Goal: Information Seeking & Learning: Check status

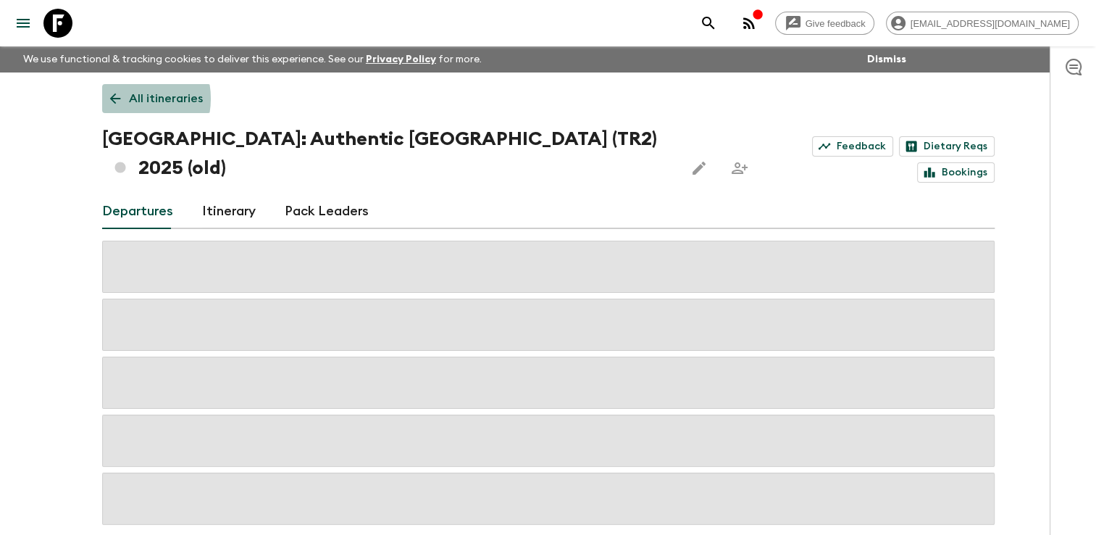
click at [128, 99] on link "All itineraries" at bounding box center [156, 98] width 109 height 29
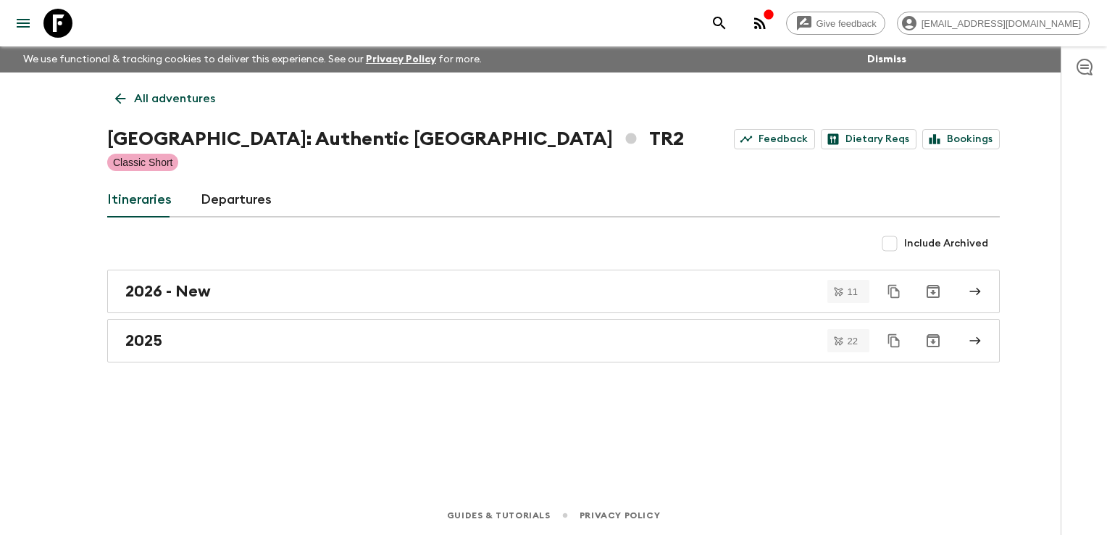
click at [128, 94] on icon at bounding box center [120, 99] width 16 height 16
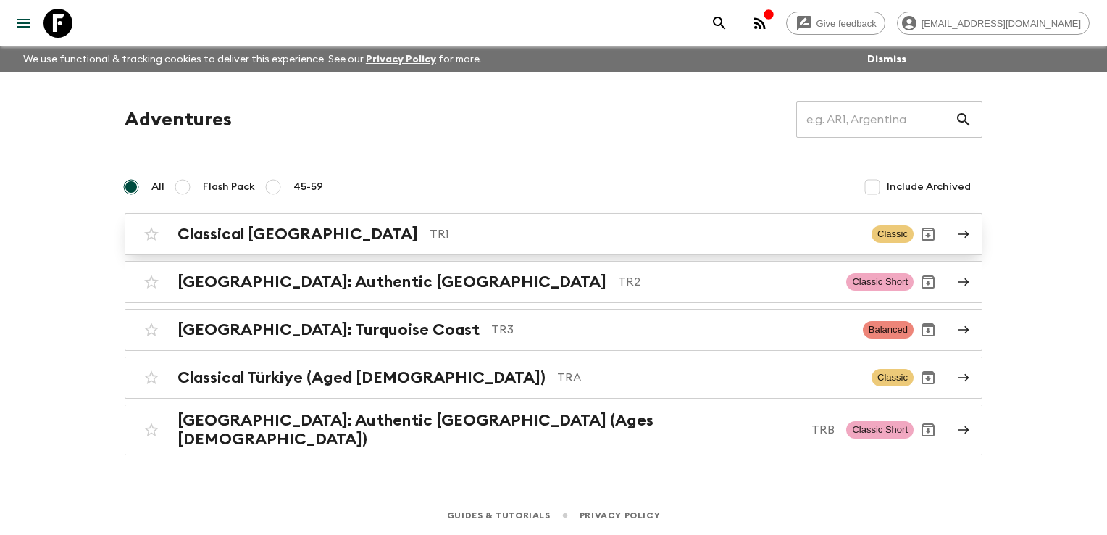
click at [241, 227] on h2 "Classical [GEOGRAPHIC_DATA]" at bounding box center [298, 234] width 241 height 19
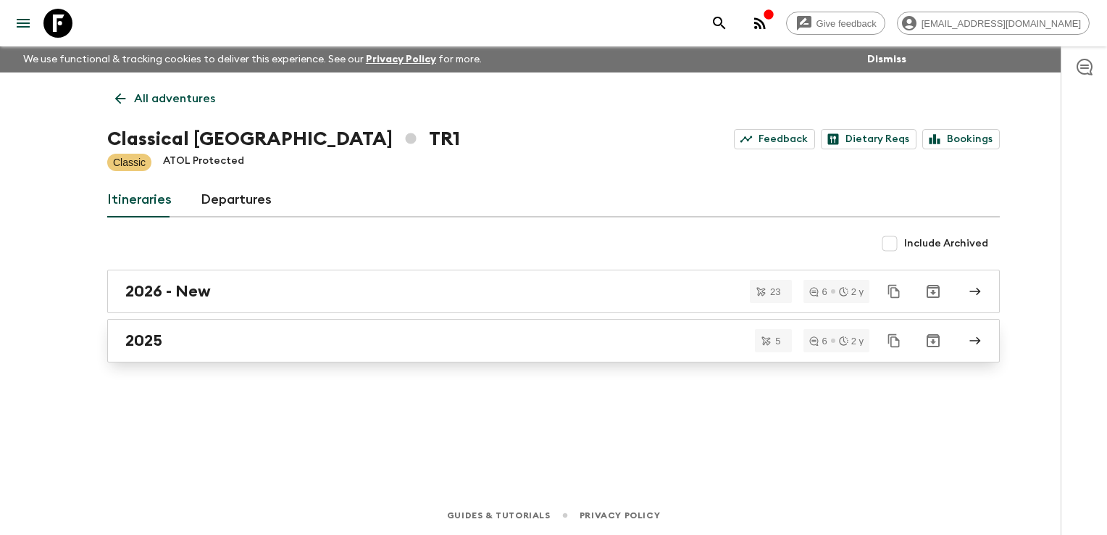
click at [191, 344] on div "2025" at bounding box center [539, 340] width 829 height 19
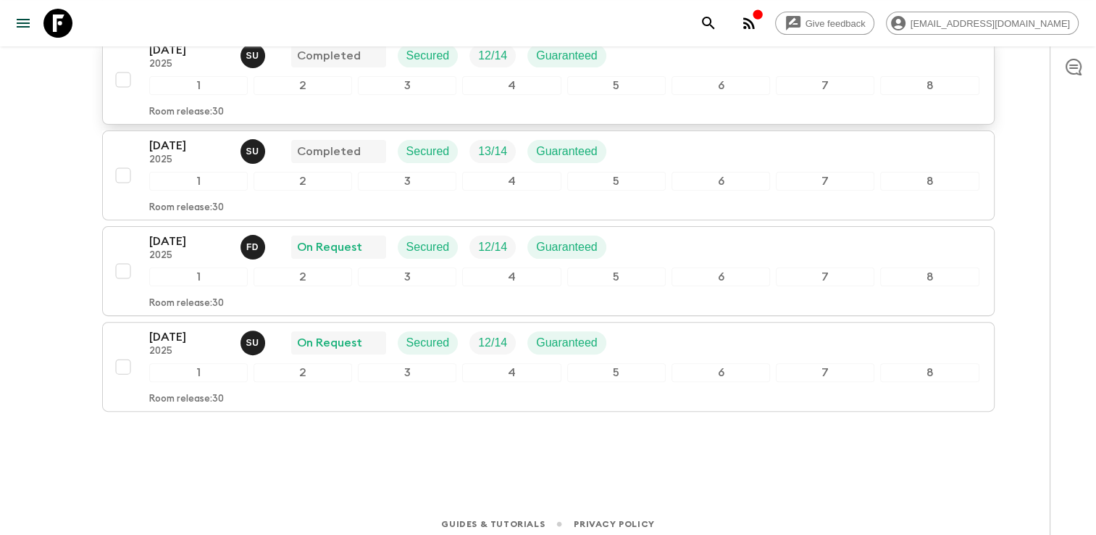
scroll to position [375, 0]
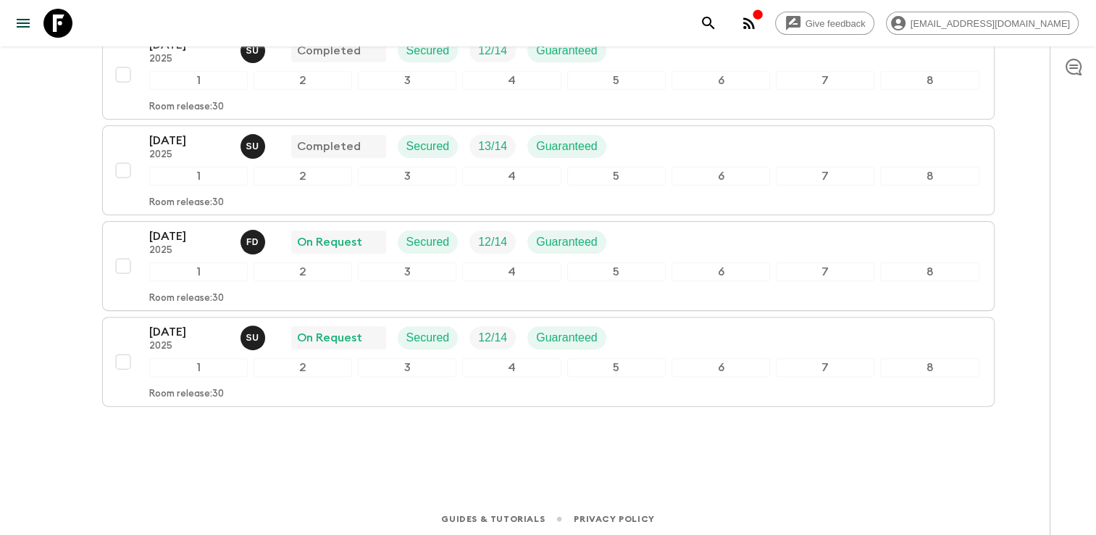
click at [343, 452] on div "All itineraries Classical [GEOGRAPHIC_DATA] (TR1) 2025 Feedback Dietary Reqs Bo…" at bounding box center [548, 78] width 927 height 761
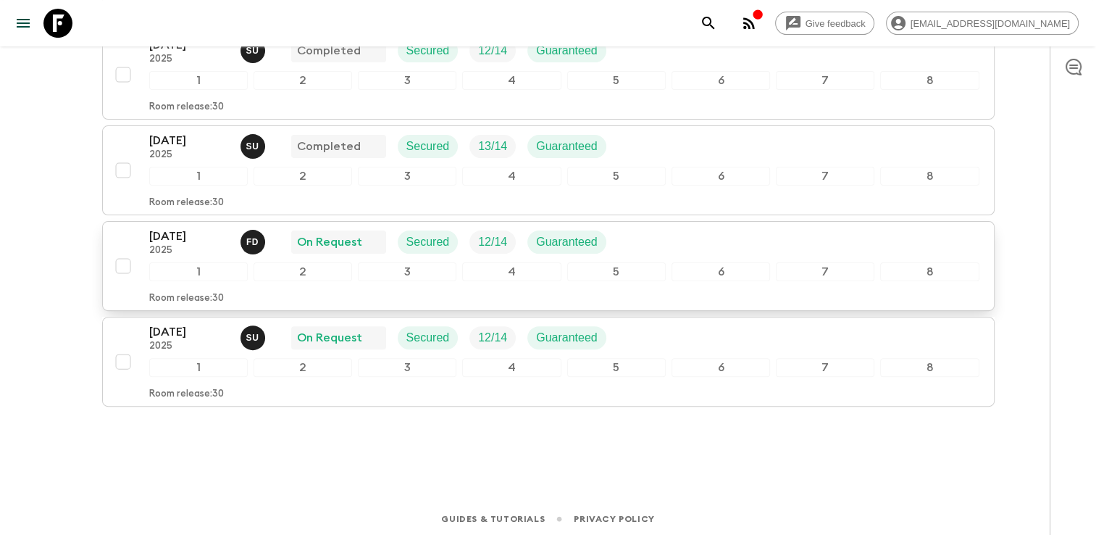
click at [362, 262] on div "3" at bounding box center [407, 271] width 99 height 19
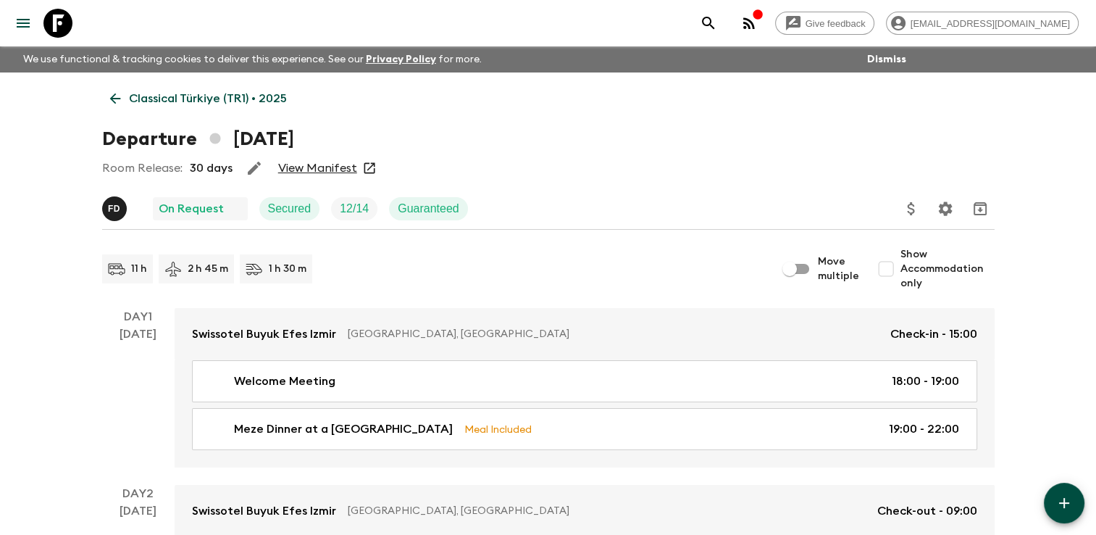
click at [313, 169] on link "View Manifest" at bounding box center [317, 168] width 79 height 14
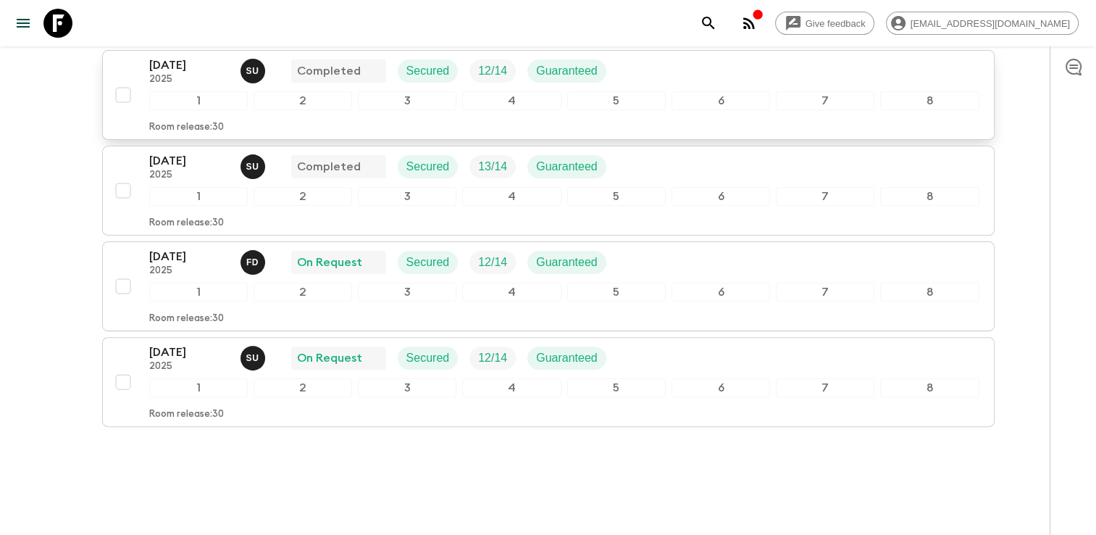
scroll to position [375, 0]
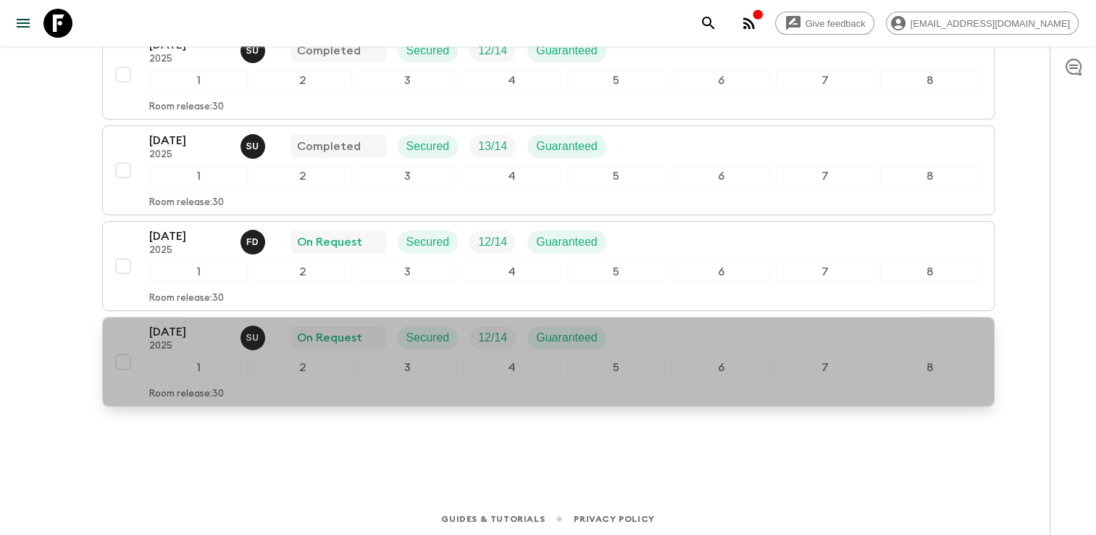
click at [711, 335] on div "[DATE] 2025 S U On Request Secured 12 / 14 Guaranteed" at bounding box center [564, 337] width 830 height 29
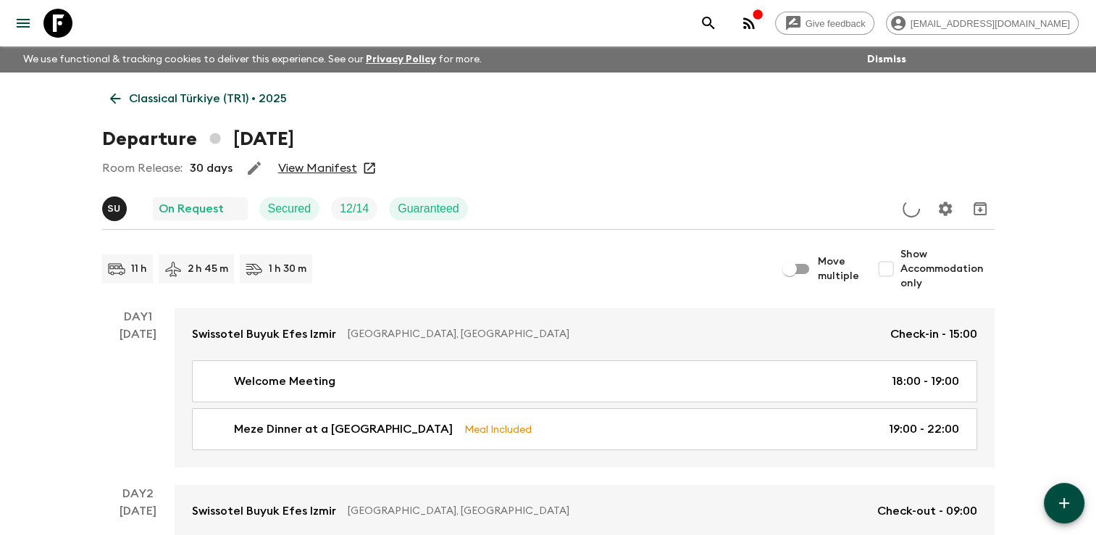
click at [343, 165] on link "View Manifest" at bounding box center [317, 168] width 79 height 14
